Goal: Task Accomplishment & Management: Complete application form

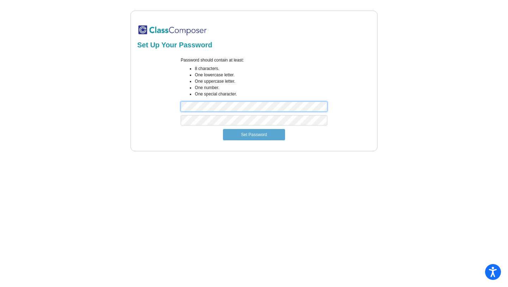
click at [164, 109] on div "Password should contain at least: 8 characters. One lowercase letter. One upper…" at bounding box center [254, 86] width 236 height 58
click at [261, 136] on button "Set Password" at bounding box center [254, 134] width 62 height 11
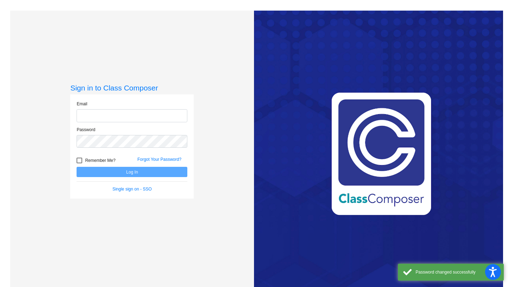
click at [113, 115] on input "email" at bounding box center [132, 115] width 111 height 13
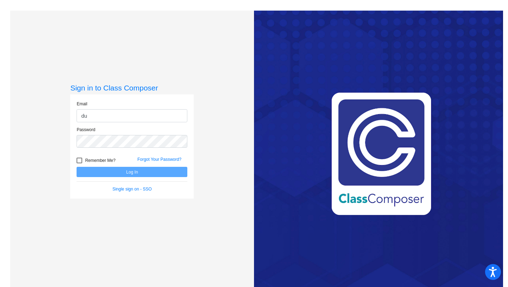
type input "[EMAIL_ADDRESS][DOMAIN_NAME]"
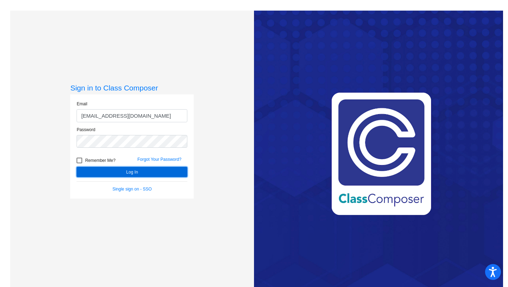
click at [140, 169] on button "Log In" at bounding box center [132, 172] width 111 height 10
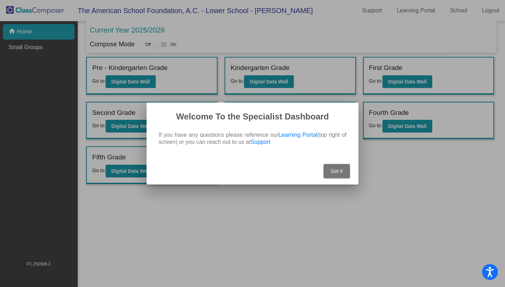
click at [331, 180] on div "Got It" at bounding box center [252, 168] width 195 height 31
click at [331, 172] on span "Got It" at bounding box center [336, 171] width 12 height 6
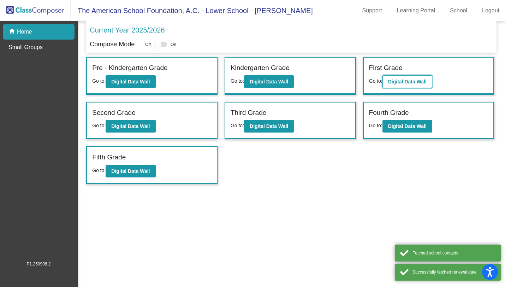
click at [404, 82] on b "Digital Data Wall" at bounding box center [407, 82] width 38 height 6
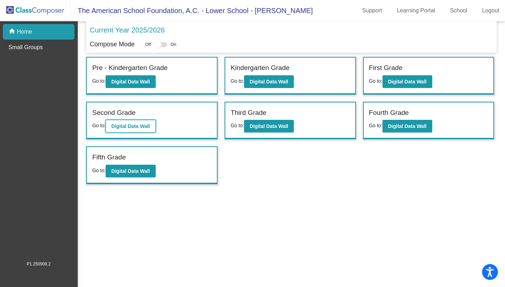
click at [137, 124] on b "Digital Data Wall" at bounding box center [130, 126] width 38 height 6
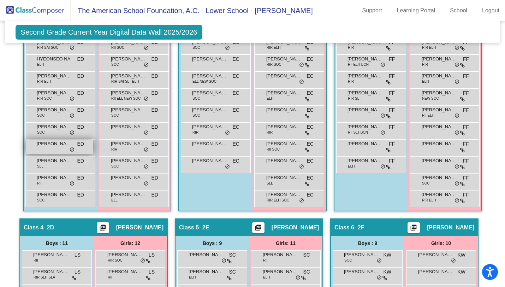
scroll to position [265, 0]
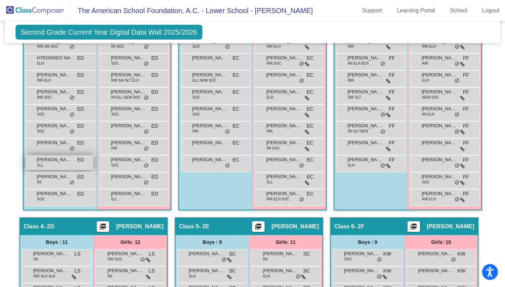
click at [46, 162] on span "[PERSON_NAME]" at bounding box center [54, 159] width 35 height 7
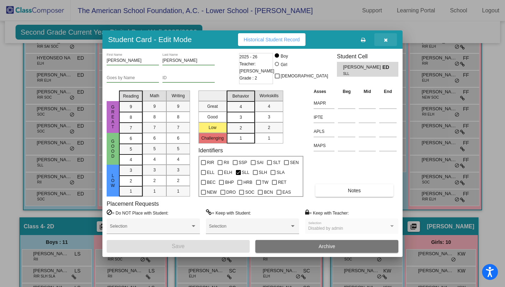
click at [386, 41] on icon "button" at bounding box center [386, 39] width 4 height 5
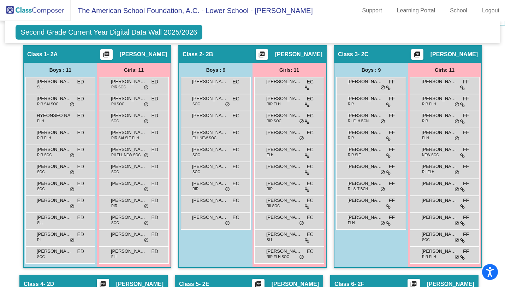
scroll to position [209, 0]
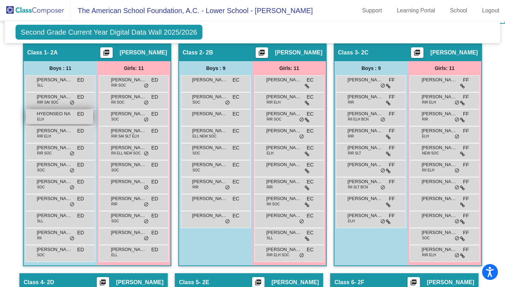
click at [51, 115] on span "HYEONSEO NA" at bounding box center [54, 113] width 35 height 7
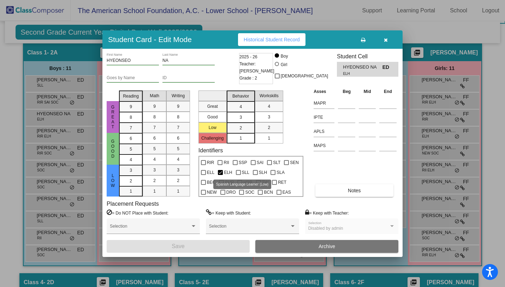
click at [237, 171] on div at bounding box center [238, 172] width 5 height 5
click at [238, 175] on input "SLL" at bounding box center [238, 175] width 0 height 0
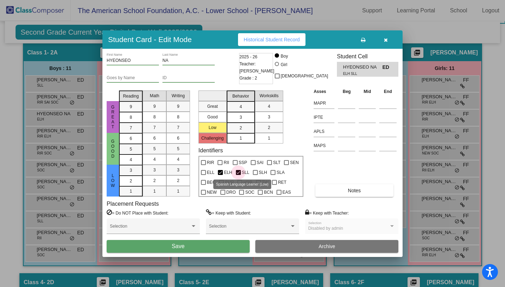
click at [236, 174] on div at bounding box center [238, 172] width 5 height 5
click at [238, 175] on input "SLL" at bounding box center [238, 175] width 0 height 0
click at [193, 225] on div at bounding box center [194, 226] width 4 height 2
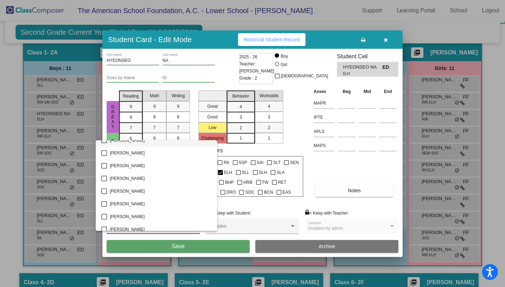
scroll to position [69, 0]
click at [260, 205] on div at bounding box center [252, 143] width 505 height 287
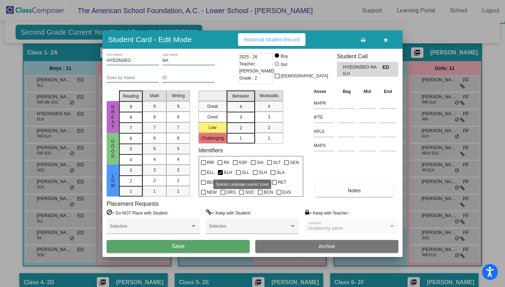
click at [239, 173] on div at bounding box center [238, 172] width 5 height 5
click at [238, 175] on input "SLL" at bounding box center [238, 175] width 0 height 0
click at [239, 173] on div at bounding box center [238, 172] width 5 height 5
click at [238, 175] on input "SLL" at bounding box center [238, 175] width 0 height 0
click at [239, 173] on div at bounding box center [238, 172] width 5 height 5
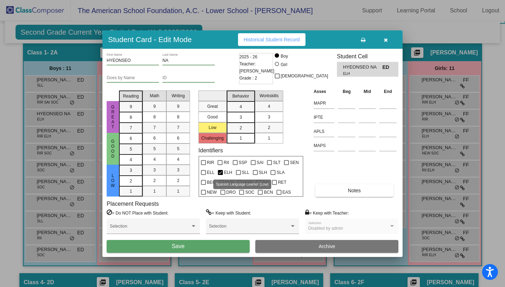
click at [238, 175] on input "SLL" at bounding box center [238, 175] width 0 height 0
checkbox input "true"
click at [257, 171] on label "SLH" at bounding box center [260, 172] width 14 height 8
click at [255, 175] on input "SLH" at bounding box center [255, 175] width 0 height 0
checkbox input "true"
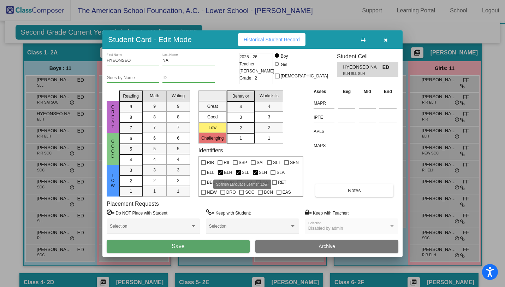
click at [236, 170] on div at bounding box center [238, 172] width 5 height 5
click at [238, 175] on input "SLL" at bounding box center [238, 175] width 0 height 0
click at [236, 173] on div at bounding box center [238, 172] width 5 height 5
click at [238, 175] on input "SLL" at bounding box center [238, 175] width 0 height 0
checkbox input "true"
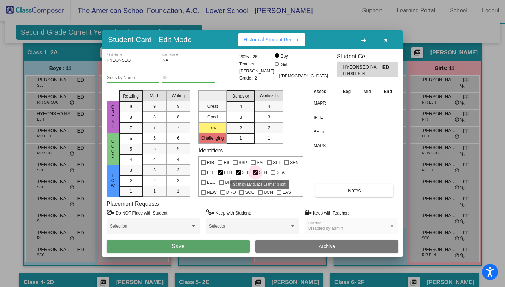
click at [253, 173] on div at bounding box center [255, 172] width 5 height 5
click at [255, 175] on input "SLH" at bounding box center [255, 175] width 0 height 0
click at [253, 174] on div at bounding box center [255, 172] width 5 height 5
click at [255, 175] on input "SLH" at bounding box center [255, 175] width 0 height 0
checkbox input "true"
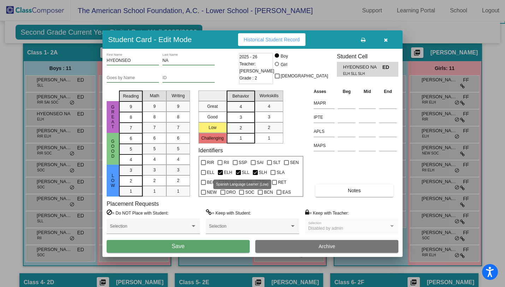
click at [238, 174] on div at bounding box center [238, 172] width 5 height 5
click at [238, 175] on input "SLL" at bounding box center [238, 175] width 0 height 0
checkbox input "false"
click at [343, 132] on input at bounding box center [346, 131] width 17 height 11
click at [367, 134] on input at bounding box center [367, 131] width 17 height 11
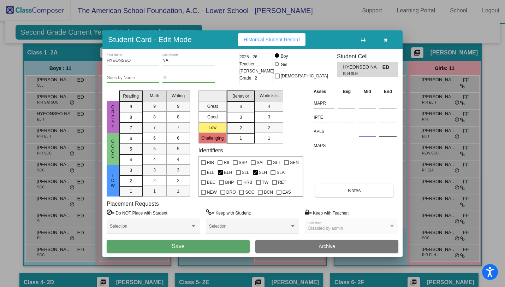
click at [394, 133] on input at bounding box center [387, 131] width 17 height 11
click at [340, 133] on input at bounding box center [346, 131] width 17 height 11
type input "h"
type input "]"
click at [340, 133] on input "]" at bounding box center [346, 131] width 17 height 11
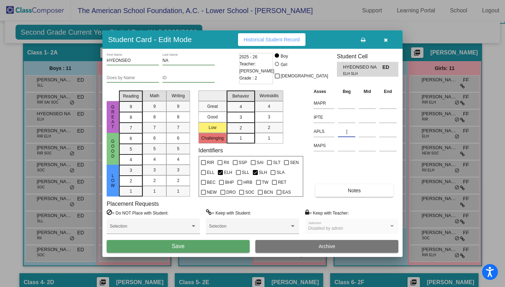
click at [344, 132] on input "]" at bounding box center [346, 131] width 17 height 11
click at [351, 132] on input "]" at bounding box center [346, 131] width 17 height 11
click at [292, 127] on div "Great Good Low Challenging Behavior 4 3 2 1 Workskills 4 3 2 1" at bounding box center [250, 116] width 105 height 56
click at [298, 119] on div "Great Good Low Challenging Behavior 4 3 2 1 Workskills 4 3 2 1" at bounding box center [250, 116] width 105 height 56
click at [207, 245] on button "Save" at bounding box center [178, 246] width 143 height 13
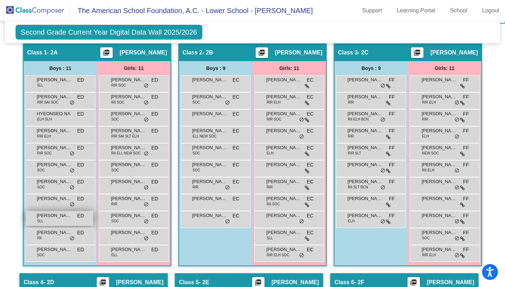
click at [49, 215] on span "[PERSON_NAME]" at bounding box center [54, 215] width 35 height 7
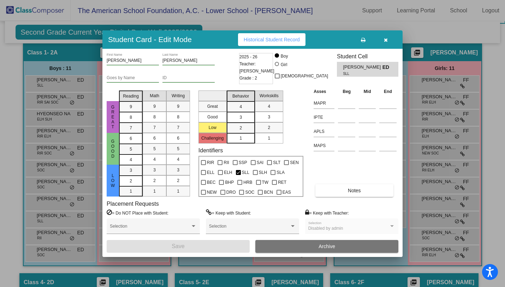
scroll to position [0, 0]
click at [171, 225] on div "Selection" at bounding box center [153, 227] width 87 height 13
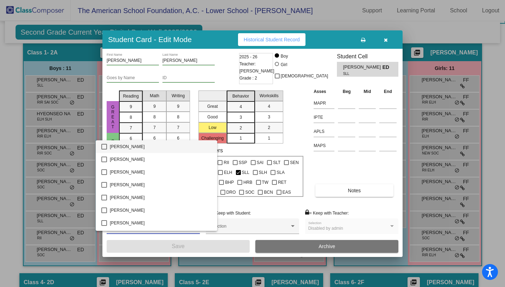
click at [233, 201] on div at bounding box center [252, 143] width 505 height 287
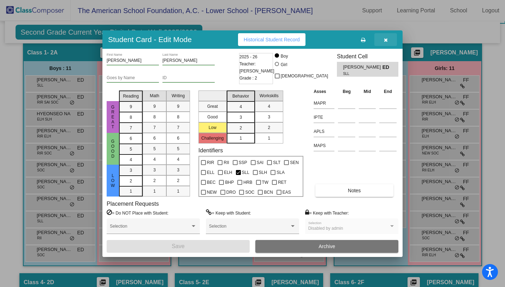
click at [387, 39] on icon "button" at bounding box center [386, 39] width 4 height 5
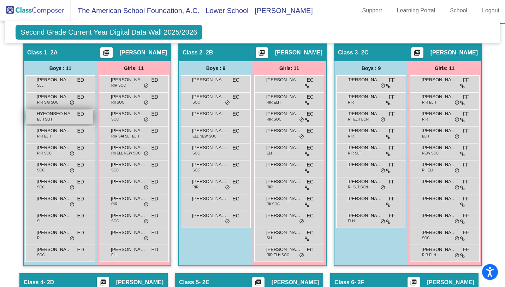
click at [51, 116] on span "HYEONSEO NA" at bounding box center [54, 113] width 35 height 7
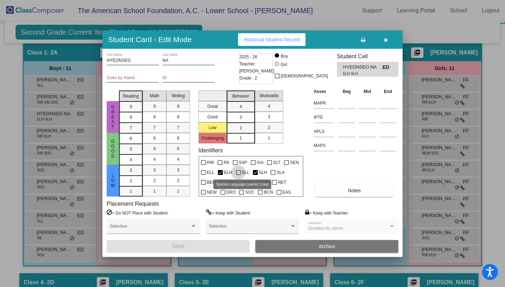
click at [236, 170] on div at bounding box center [238, 172] width 5 height 5
click at [238, 175] on input "SLL" at bounding box center [238, 175] width 0 height 0
checkbox input "true"
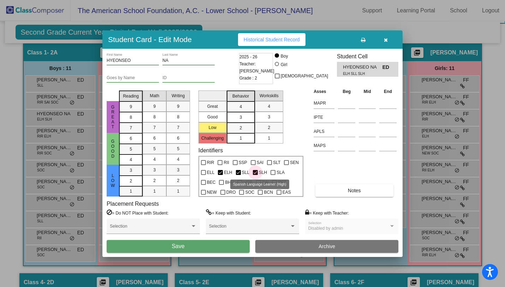
click at [255, 172] on div at bounding box center [255, 172] width 5 height 5
click at [255, 175] on input "SLH" at bounding box center [255, 175] width 0 height 0
checkbox input "false"
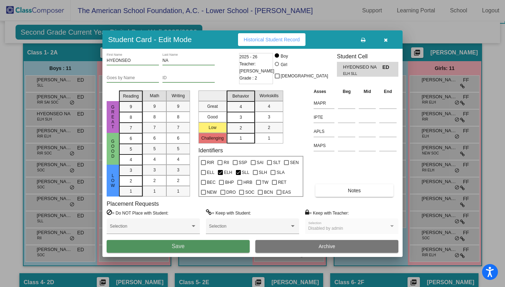
click at [181, 247] on span "Save" at bounding box center [177, 246] width 13 height 6
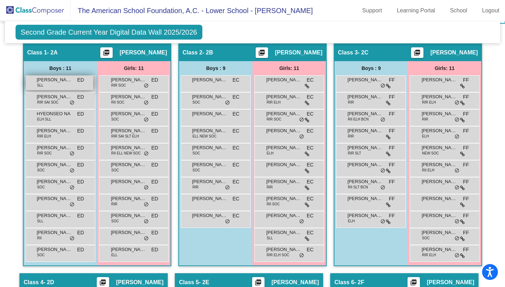
click at [47, 82] on span "[PERSON_NAME]" at bounding box center [54, 79] width 35 height 7
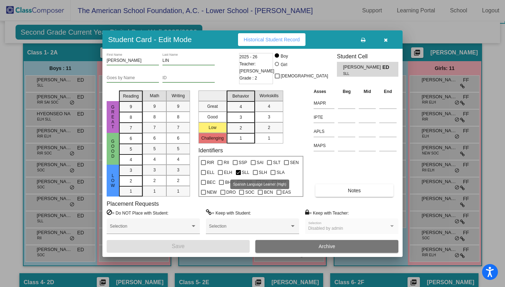
click at [254, 170] on div at bounding box center [255, 172] width 5 height 5
click at [255, 175] on input "SLH" at bounding box center [255, 175] width 0 height 0
checkbox input "true"
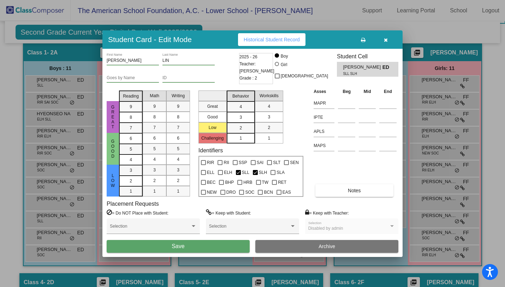
click at [237, 167] on div "SLL" at bounding box center [242, 171] width 17 height 10
click at [237, 173] on div at bounding box center [238, 172] width 5 height 5
click at [238, 175] on input "SLL" at bounding box center [238, 175] width 0 height 0
checkbox input "false"
click at [181, 245] on span "Save" at bounding box center [177, 246] width 13 height 6
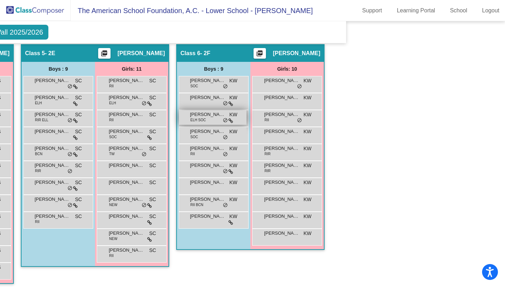
scroll to position [440, 157]
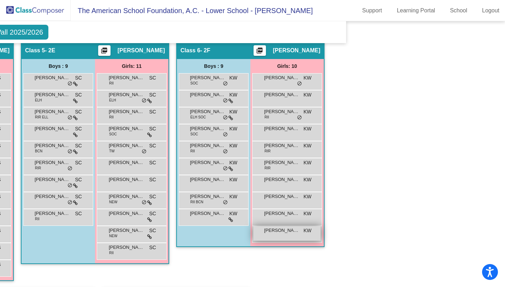
click at [273, 231] on span "[PERSON_NAME]" at bounding box center [281, 230] width 35 height 7
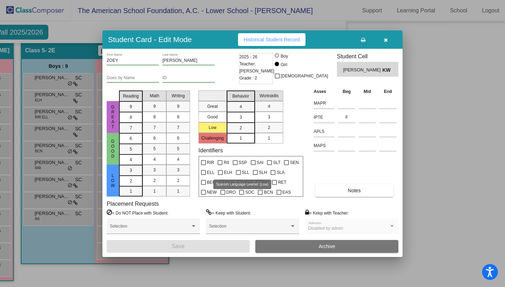
click at [238, 172] on div at bounding box center [238, 172] width 5 height 5
click at [238, 175] on input "SLL" at bounding box center [238, 175] width 0 height 0
checkbox input "true"
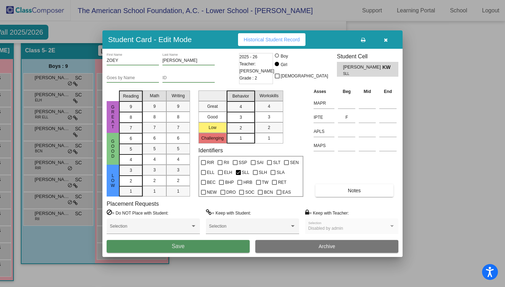
click at [213, 245] on button "Save" at bounding box center [178, 246] width 143 height 13
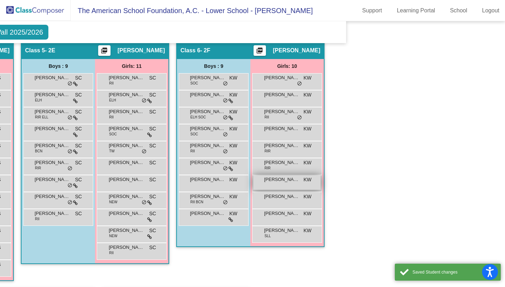
click at [272, 183] on div "[PERSON_NAME] KW lock do_not_disturb_alt" at bounding box center [286, 182] width 67 height 14
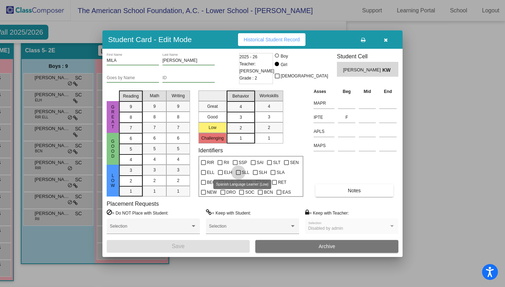
click at [239, 172] on div at bounding box center [238, 172] width 5 height 5
click at [238, 175] on input "SLL" at bounding box center [238, 175] width 0 height 0
checkbox input "true"
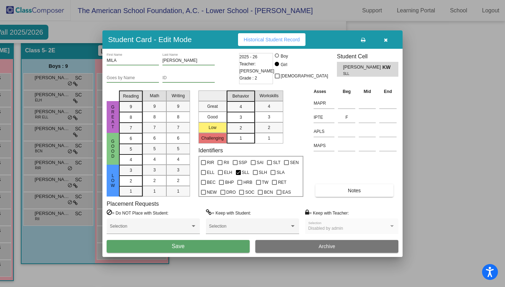
click at [194, 247] on button "Save" at bounding box center [178, 246] width 143 height 13
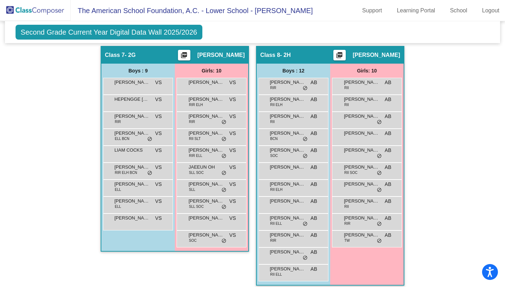
scroll to position [681, 0]
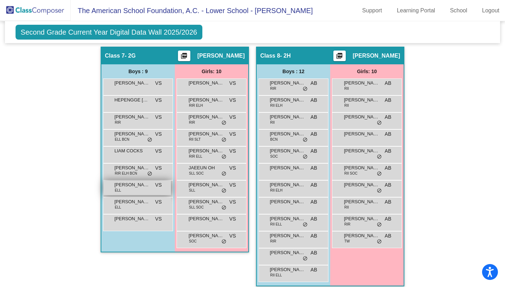
click at [127, 189] on div "[PERSON_NAME] VS lock do_not_disturb_alt" at bounding box center [136, 187] width 67 height 14
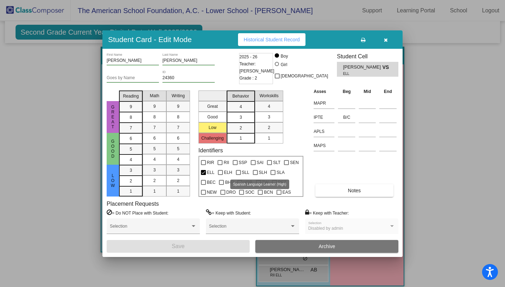
click at [255, 171] on div at bounding box center [255, 172] width 5 height 5
click at [255, 175] on input "SLH" at bounding box center [255, 175] width 0 height 0
checkbox input "true"
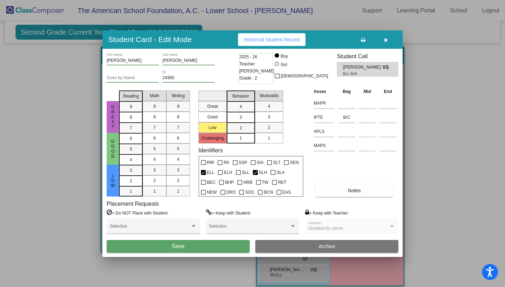
click at [206, 247] on button "Save" at bounding box center [178, 246] width 143 height 13
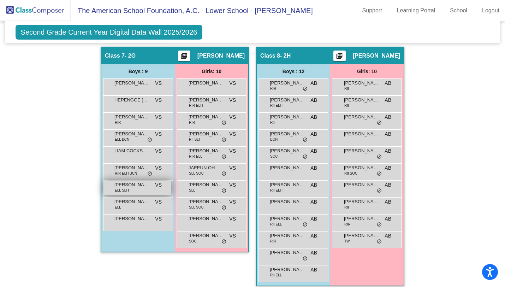
click at [131, 184] on span "[PERSON_NAME]" at bounding box center [131, 184] width 35 height 7
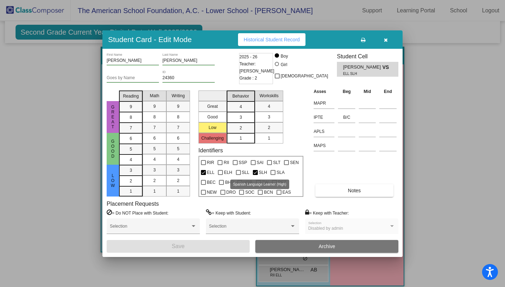
click at [254, 171] on div at bounding box center [255, 172] width 5 height 5
click at [255, 175] on input "SLH" at bounding box center [255, 175] width 0 height 0
checkbox input "false"
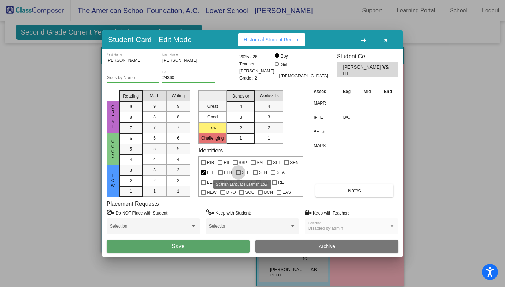
click at [240, 171] on label "SLL" at bounding box center [242, 172] width 13 height 8
click at [238, 175] on input "SLL" at bounding box center [238, 175] width 0 height 0
checkbox input "true"
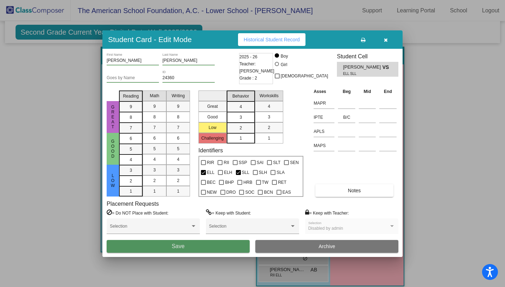
click at [212, 244] on button "Save" at bounding box center [178, 246] width 143 height 13
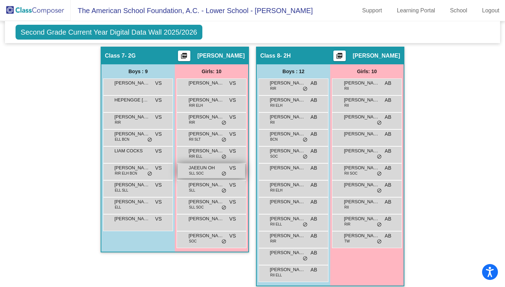
click at [206, 172] on div "JAEEUN OH SLL SOC VS lock do_not_disturb_alt" at bounding box center [210, 170] width 67 height 14
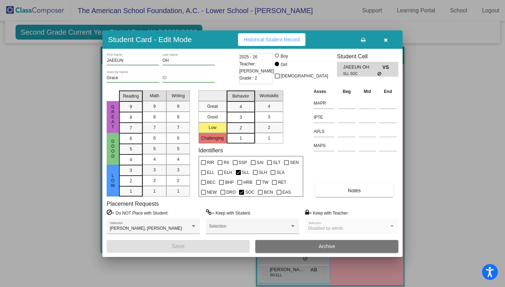
click at [386, 42] on icon "button" at bounding box center [386, 39] width 4 height 5
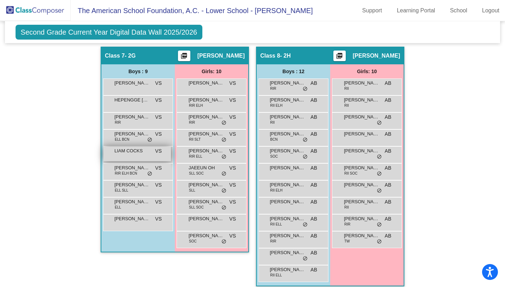
click at [124, 155] on div "LIAM COCKS VS lock do_not_disturb_alt" at bounding box center [136, 153] width 67 height 14
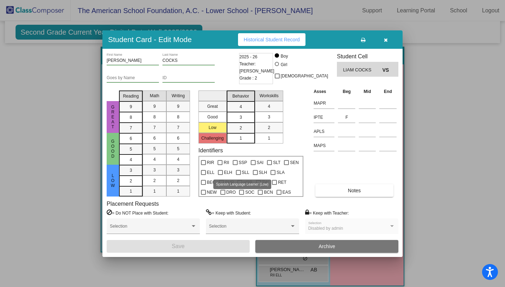
click at [239, 173] on div at bounding box center [238, 172] width 5 height 5
click at [238, 175] on input "SLL" at bounding box center [238, 175] width 0 height 0
checkbox input "true"
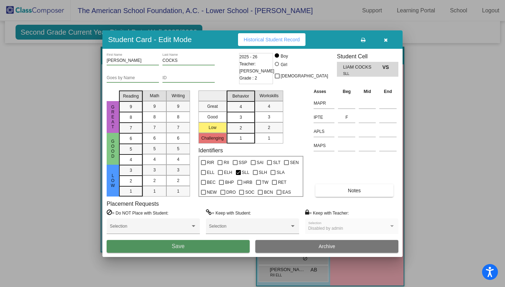
click at [199, 243] on button "Save" at bounding box center [178, 246] width 143 height 13
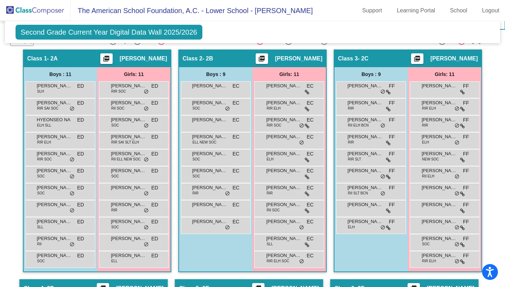
scroll to position [204, 0]
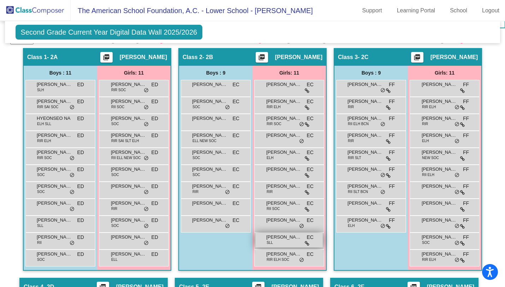
click at [280, 238] on span "[PERSON_NAME]" at bounding box center [283, 236] width 35 height 7
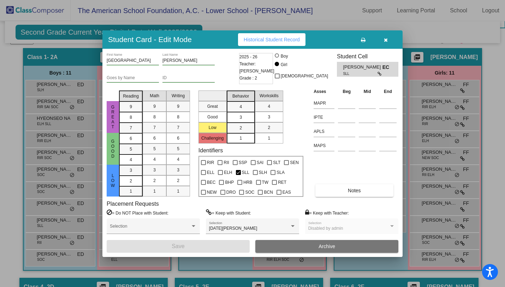
click at [386, 41] on icon "button" at bounding box center [386, 39] width 4 height 5
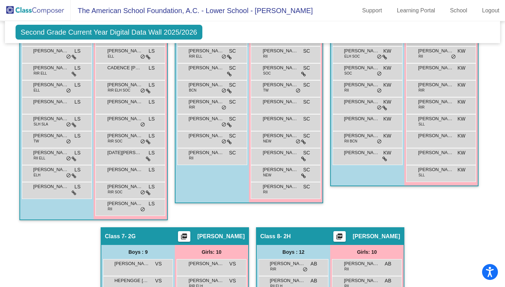
scroll to position [504, 0]
